Goal: Download file/media

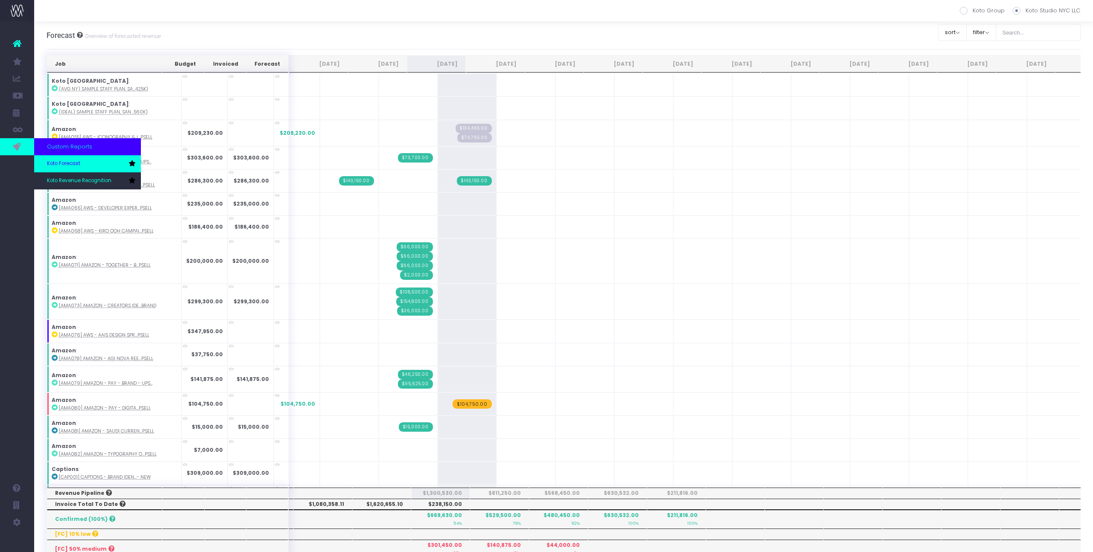
click at [71, 166] on span "Koto Forecast" at bounding box center [63, 164] width 33 height 8
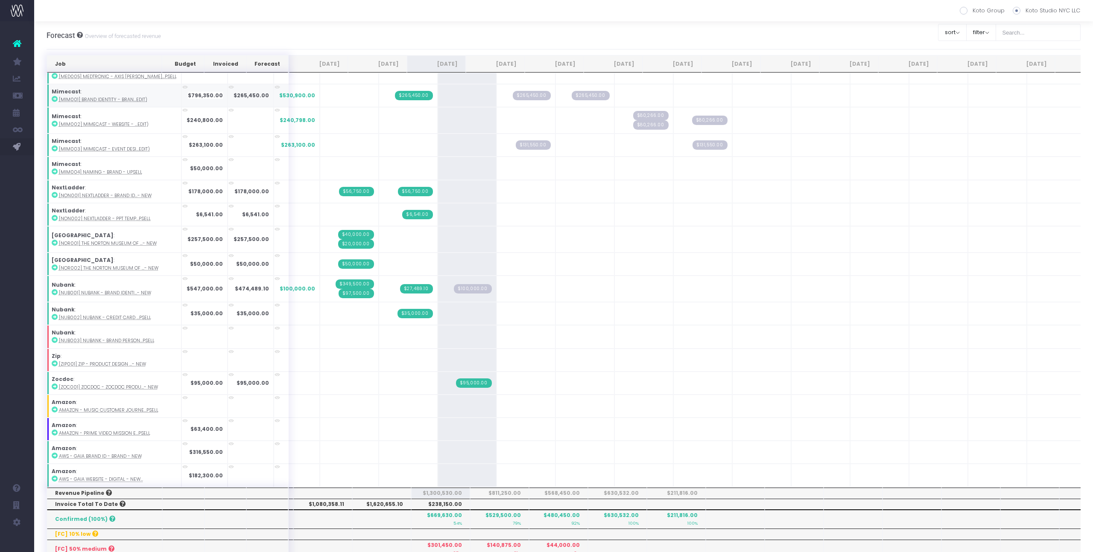
scroll to position [376, 0]
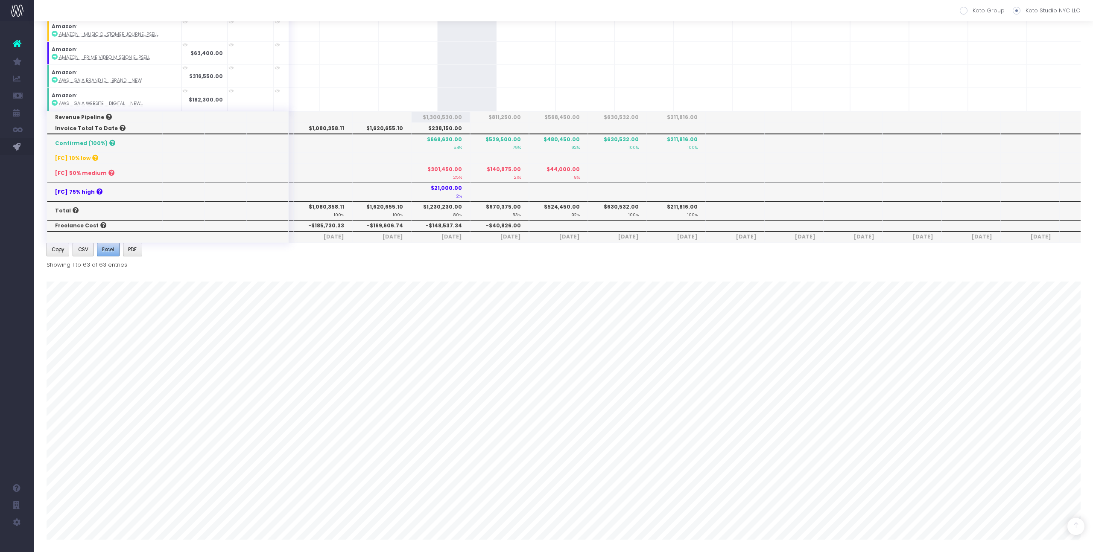
click at [115, 250] on button "Excel" at bounding box center [108, 250] width 23 height 14
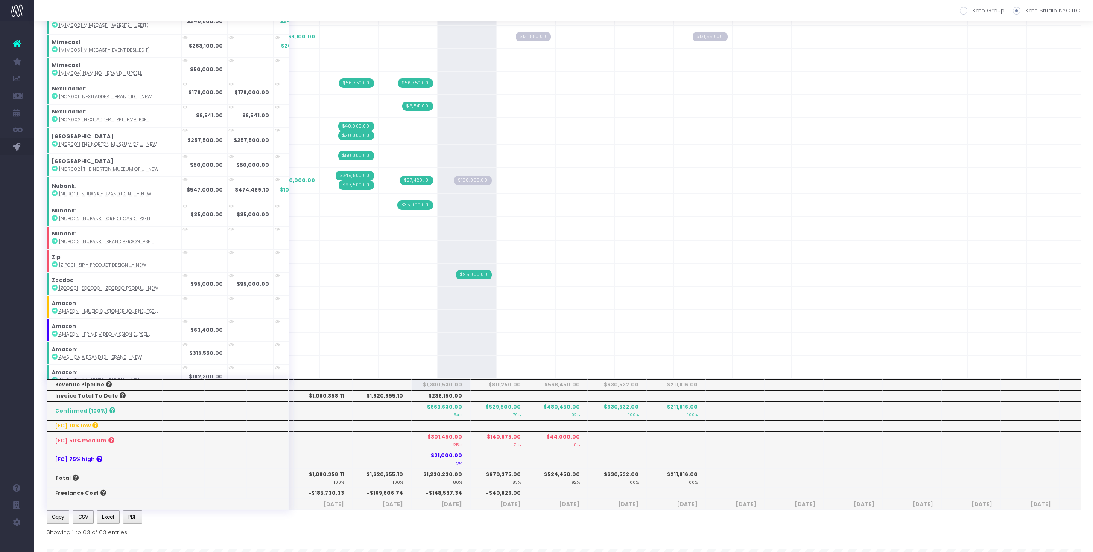
scroll to position [107, 0]
click at [15, 185] on div "Account Warning You are on a paid plan. My Favourites You have no favourites Jo…" at bounding box center [17, 286] width 34 height 531
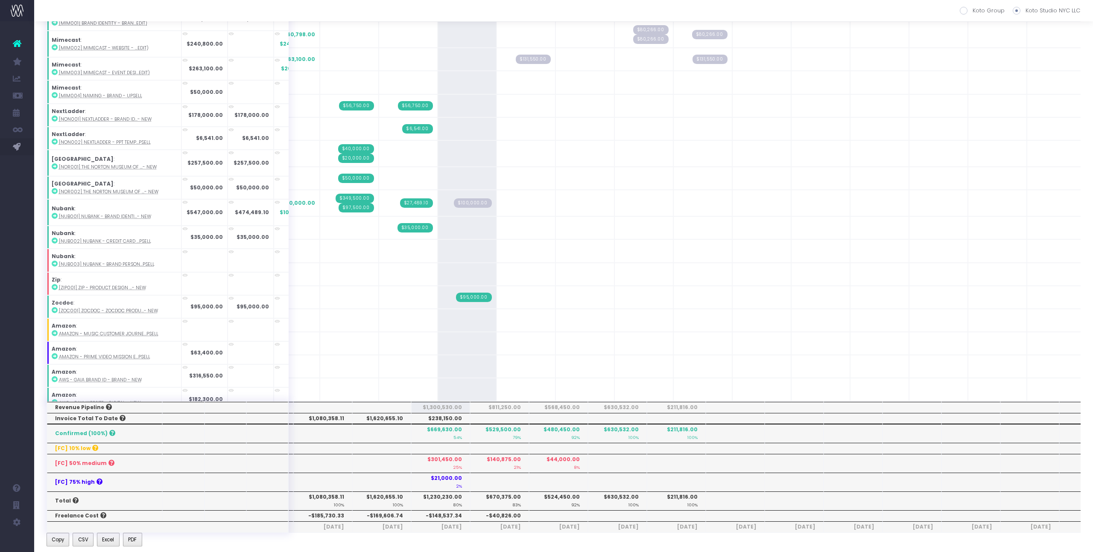
scroll to position [52, 0]
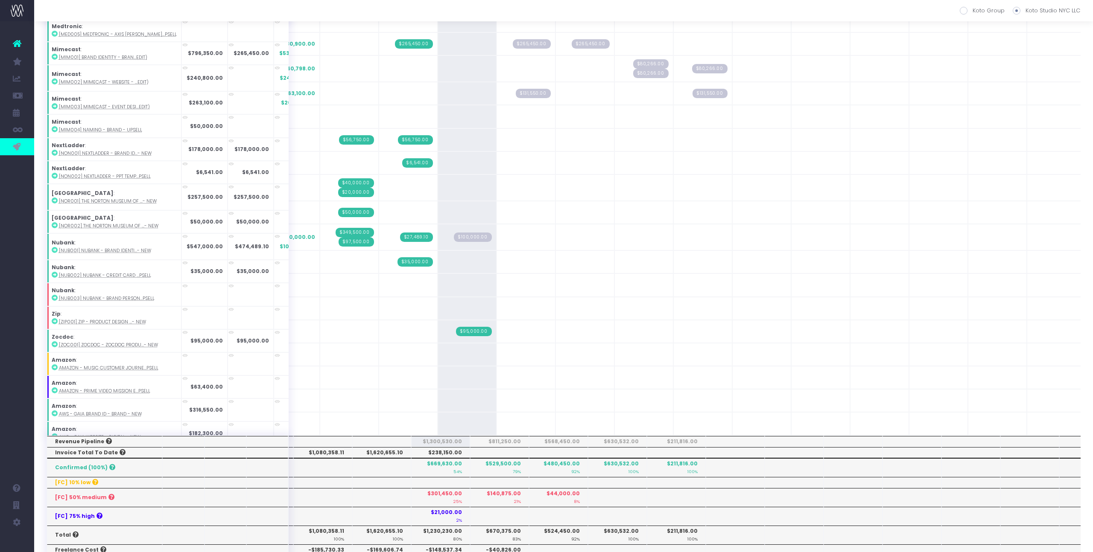
click at [20, 148] on icon at bounding box center [17, 146] width 9 height 9
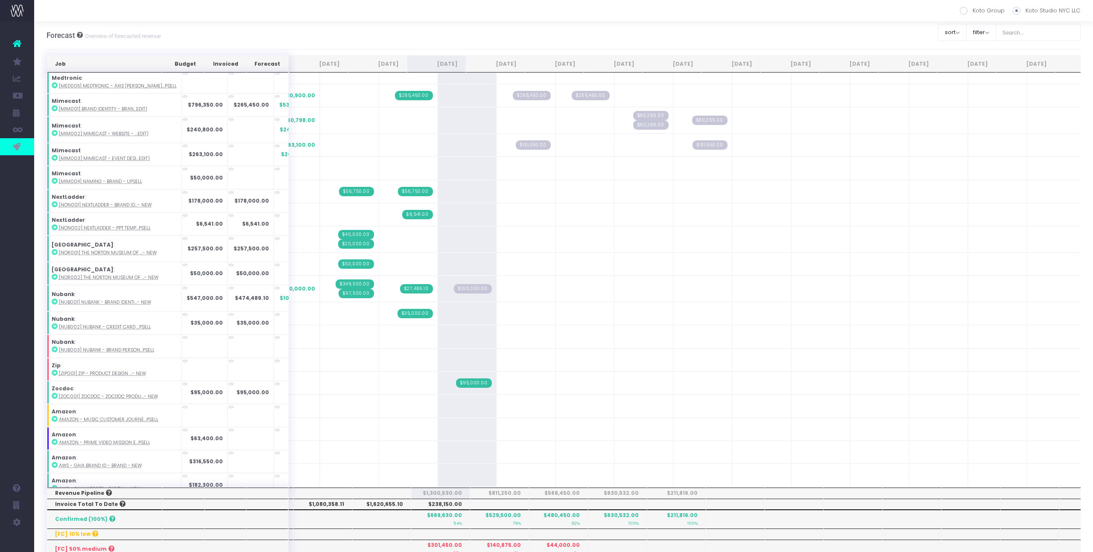
click at [19, 151] on icon at bounding box center [17, 146] width 9 height 9
click at [18, 165] on ul "Account Warning You are on a paid plan. My Favourites You have no favourites Jo…" at bounding box center [17, 94] width 34 height 147
click at [23, 143] on link at bounding box center [17, 146] width 34 height 17
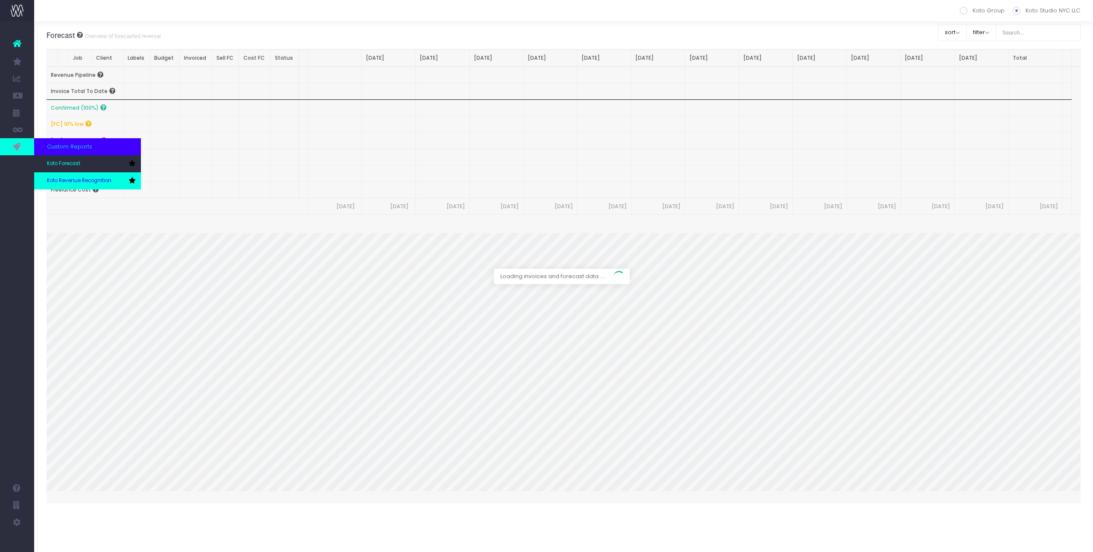
click at [58, 176] on link "Koto Revenue Recognition" at bounding box center [87, 180] width 107 height 17
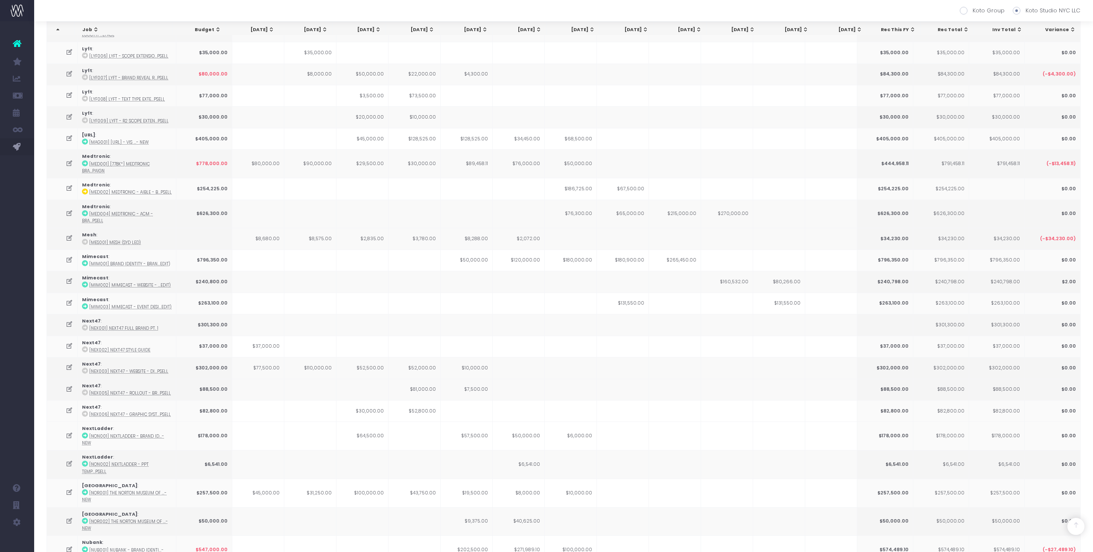
scroll to position [933, 0]
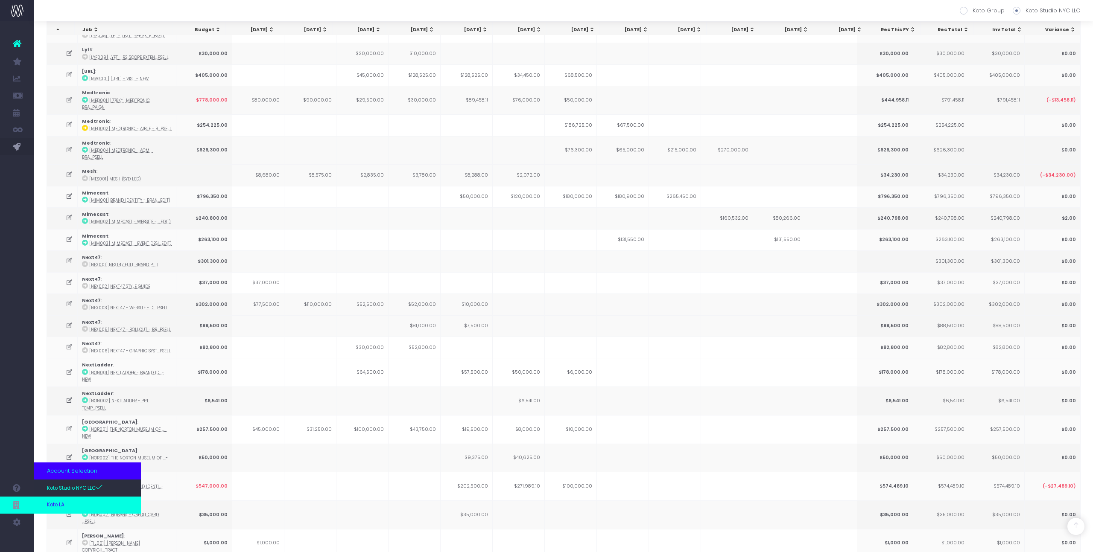
click at [52, 505] on span "Koto LA" at bounding box center [56, 506] width 18 height 8
